Goal: Transaction & Acquisition: Purchase product/service

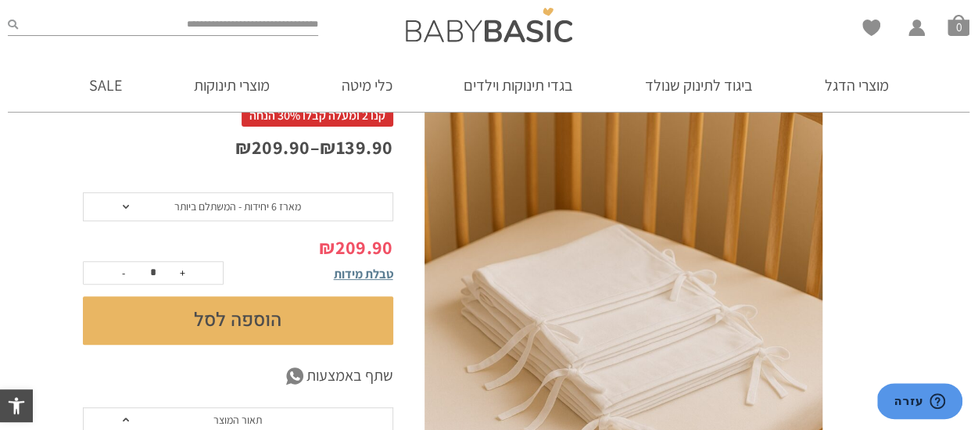
scroll to position [156, 0]
click at [211, 321] on button "הוספה לסל" at bounding box center [238, 320] width 310 height 48
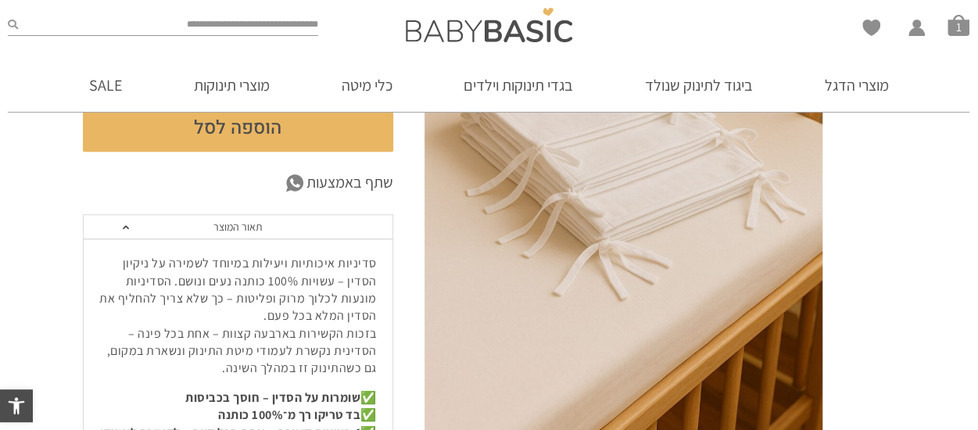
scroll to position [313, 0]
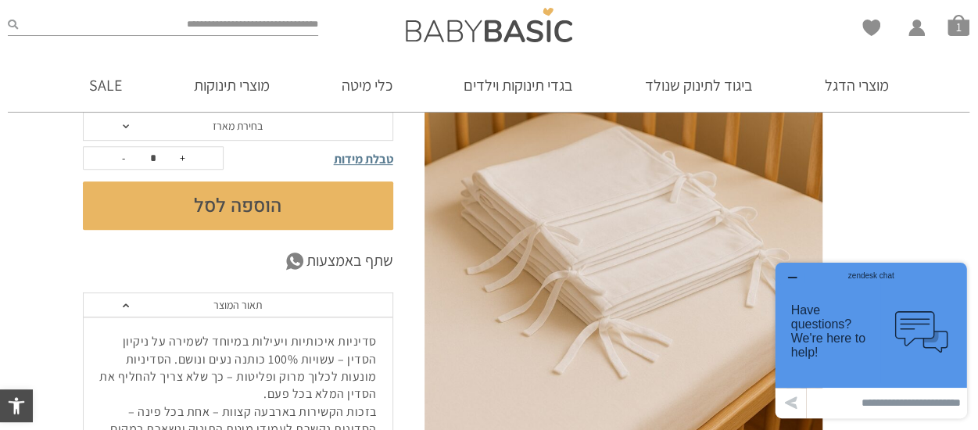
click at [236, 195] on button "הוספה לסל" at bounding box center [238, 205] width 310 height 48
click at [244, 199] on button "הוספה לסל" at bounding box center [238, 205] width 310 height 48
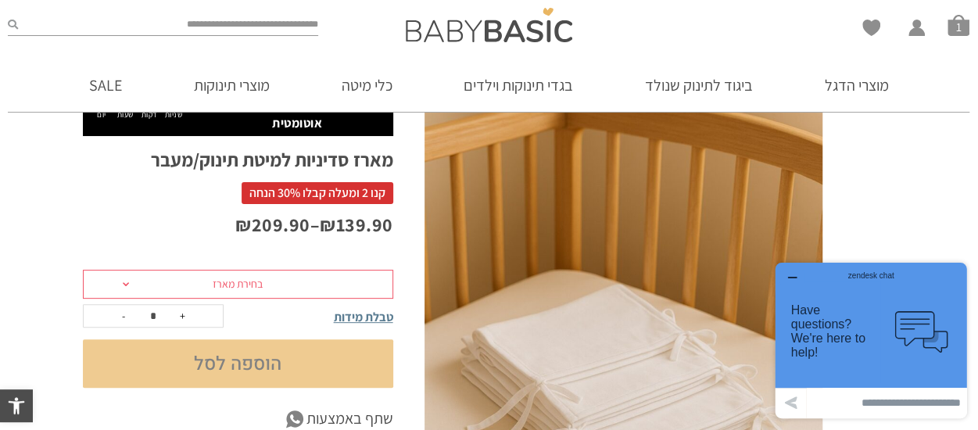
scroll to position [156, 0]
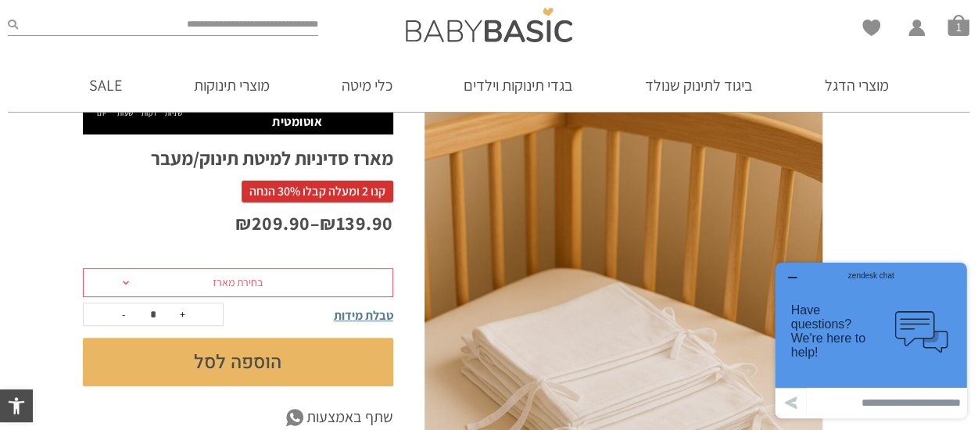
click at [294, 286] on span "בחירת מארז" at bounding box center [238, 283] width 310 height 30
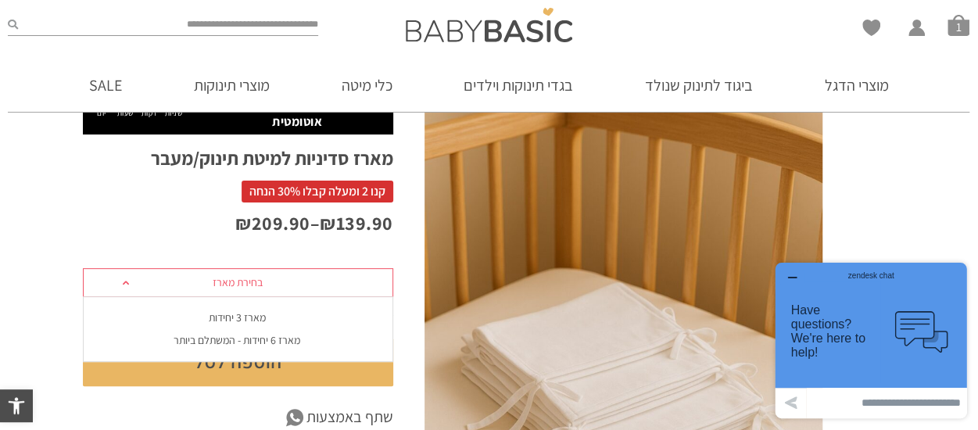
click at [277, 300] on div "בחירת מארז מארז 3 יחידות מארז 6 יחידות - המשתלם ביותר" at bounding box center [238, 329] width 310 height 66
click at [284, 285] on span "בחירת מארז" at bounding box center [238, 283] width 310 height 30
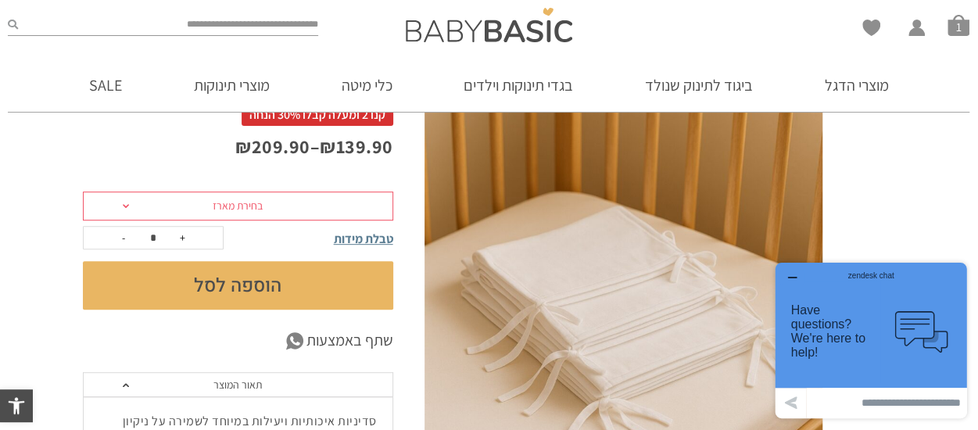
scroll to position [235, 0]
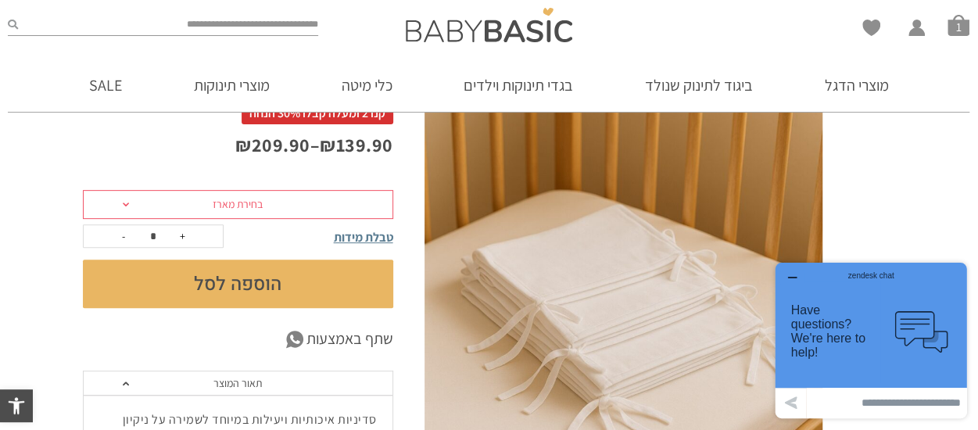
click at [188, 232] on button "+" at bounding box center [182, 236] width 23 height 22
type input "*"
click at [194, 282] on button "הוספה לסל" at bounding box center [238, 284] width 310 height 48
